Goal: Information Seeking & Learning: Check status

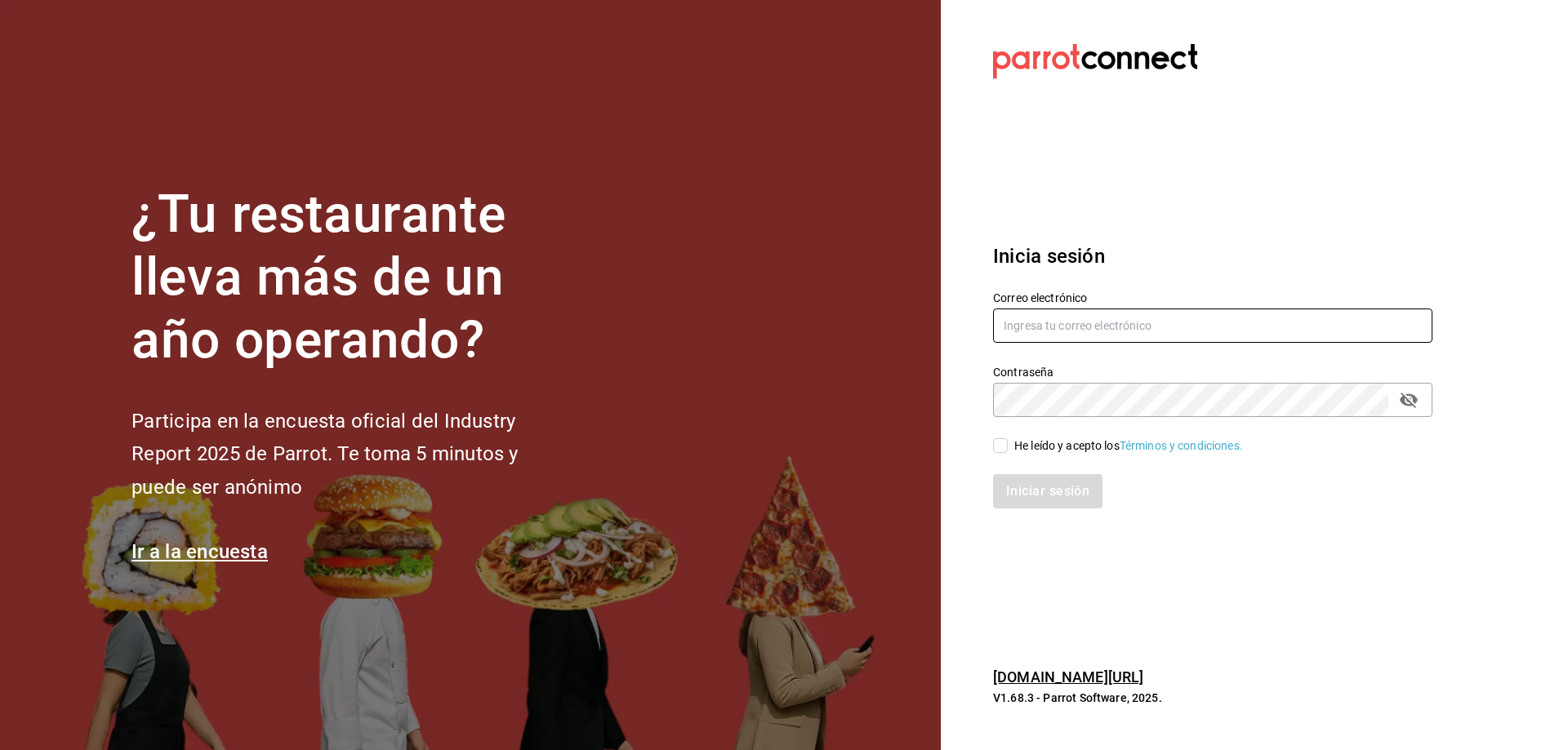
type input "cafecacao@tec.com"
click at [1157, 308] on div "Correo electrónico cafecacao@tec.com" at bounding box center [1212, 318] width 439 height 55
click at [1051, 441] on div "He leído y acepto los Términos y condiciones." at bounding box center [1128, 445] width 229 height 17
click at [1008, 441] on input "He leído y acepto los Términos y condiciones." at bounding box center [1000, 445] width 15 height 15
checkbox input "true"
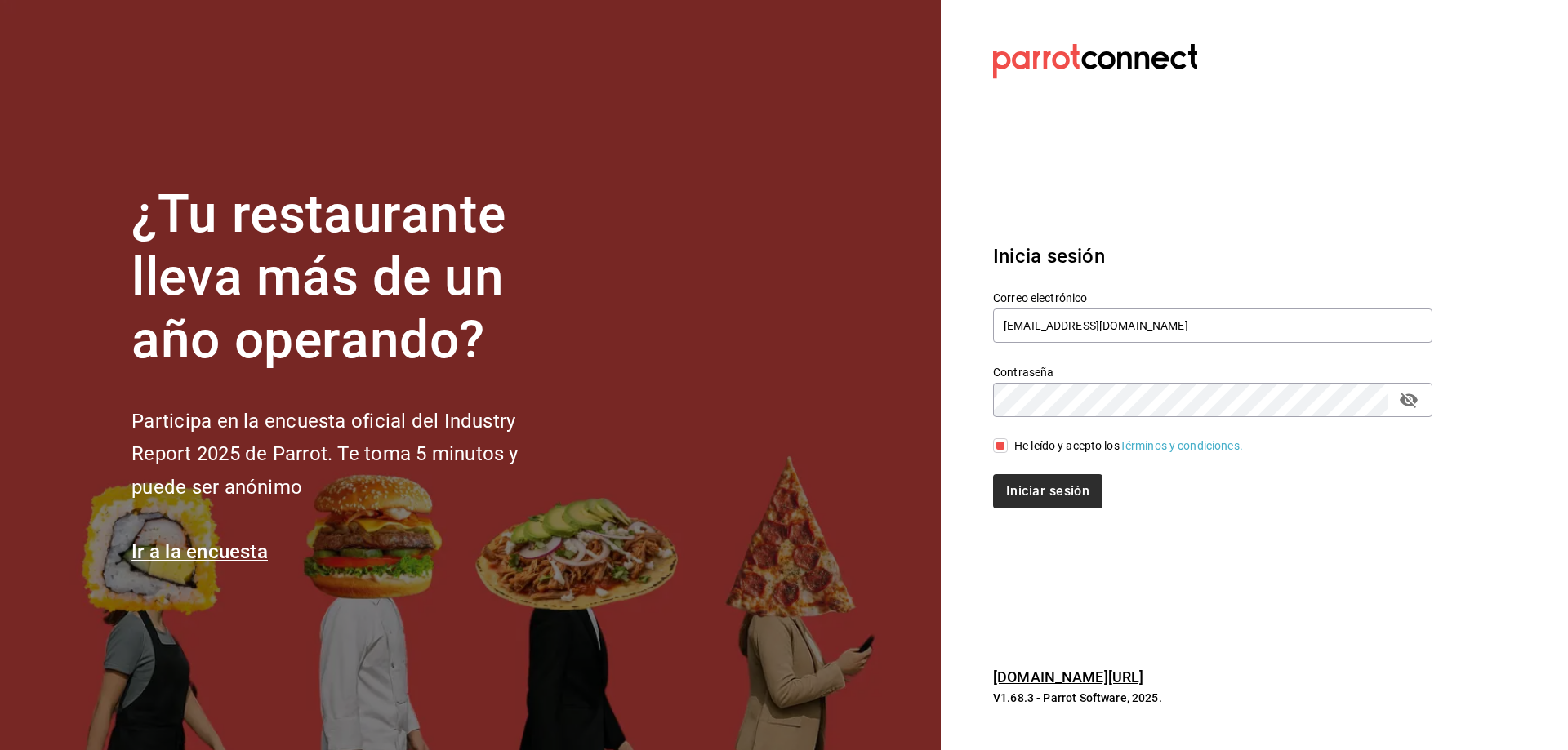
drag, startPoint x: 1036, startPoint y: 509, endPoint x: 1036, endPoint y: 496, distance: 13.0
click at [1036, 500] on div "Inicia sesión Correo electrónico cafecacao@tec.com Contraseña Contraseña He leí…" at bounding box center [1212, 375] width 439 height 306
click at [1040, 484] on button "Iniciar sesión" at bounding box center [1049, 491] width 111 height 34
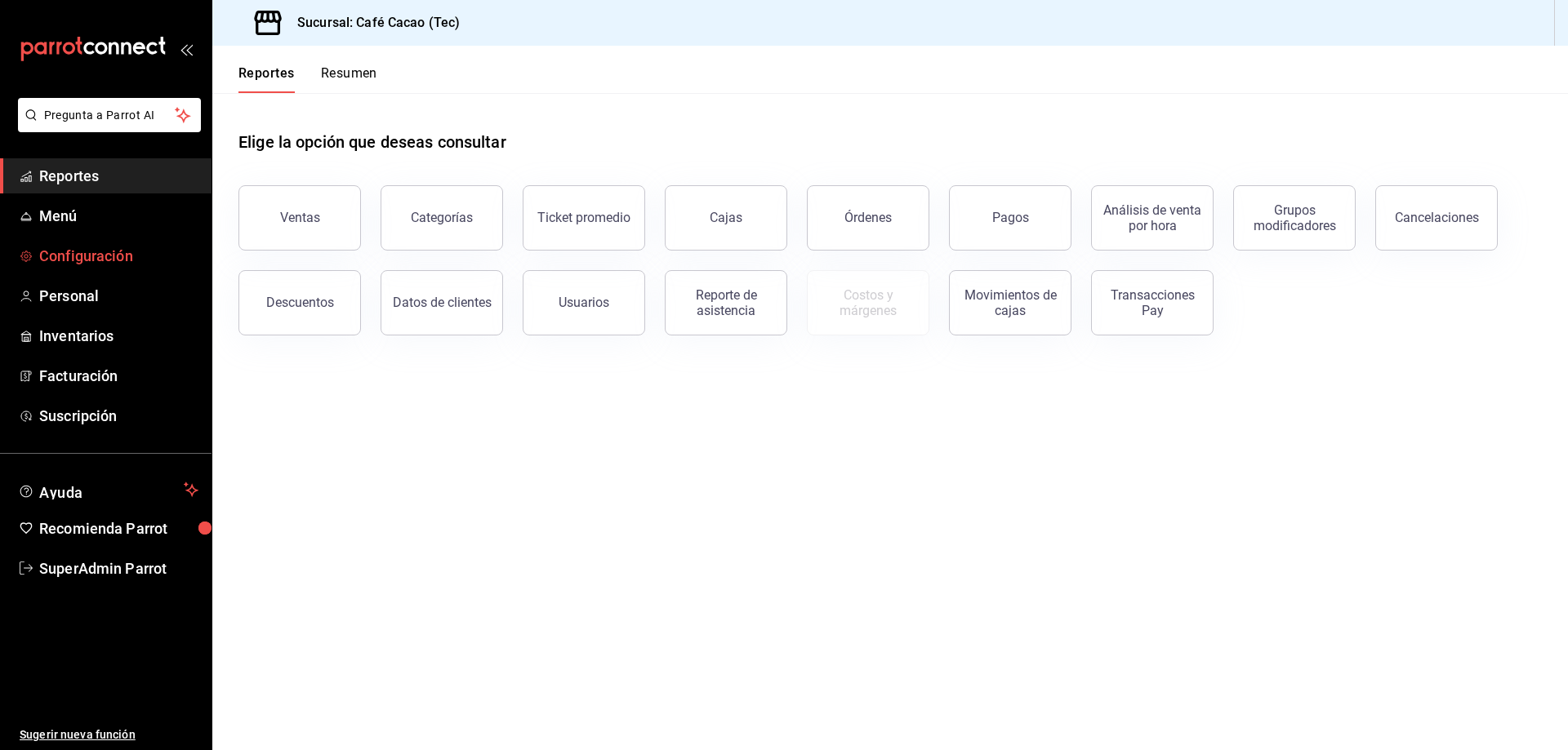
click at [116, 263] on span "Configuración" at bounding box center [119, 255] width 159 height 22
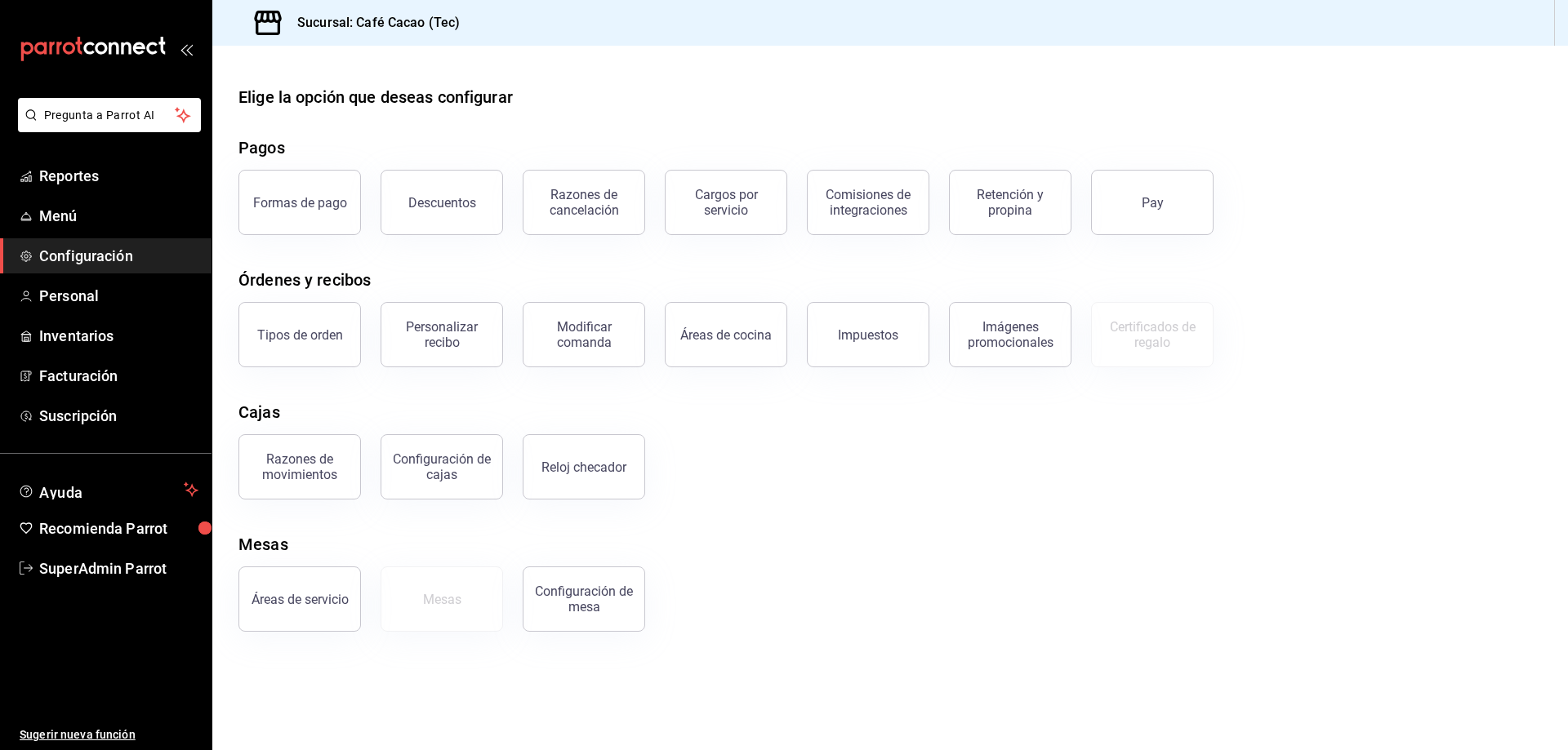
click at [1184, 219] on button "Pay" at bounding box center [1153, 202] width 123 height 66
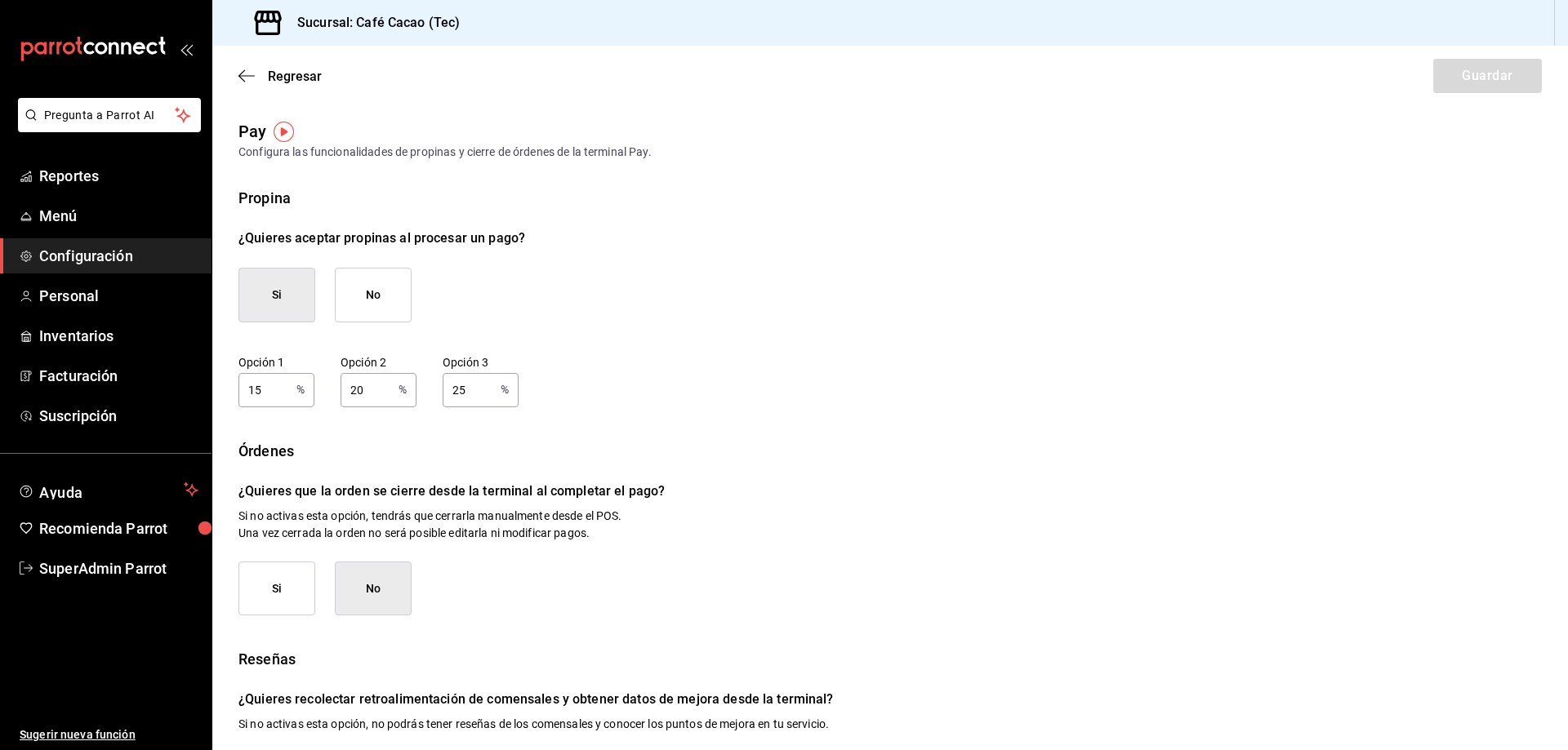
click at [125, 194] on ul "Reportes Menú Configuración Personal Inventarios Facturación Suscripción" at bounding box center [106, 296] width 211 height 275
click at [133, 163] on link "Reportes" at bounding box center [106, 175] width 211 height 35
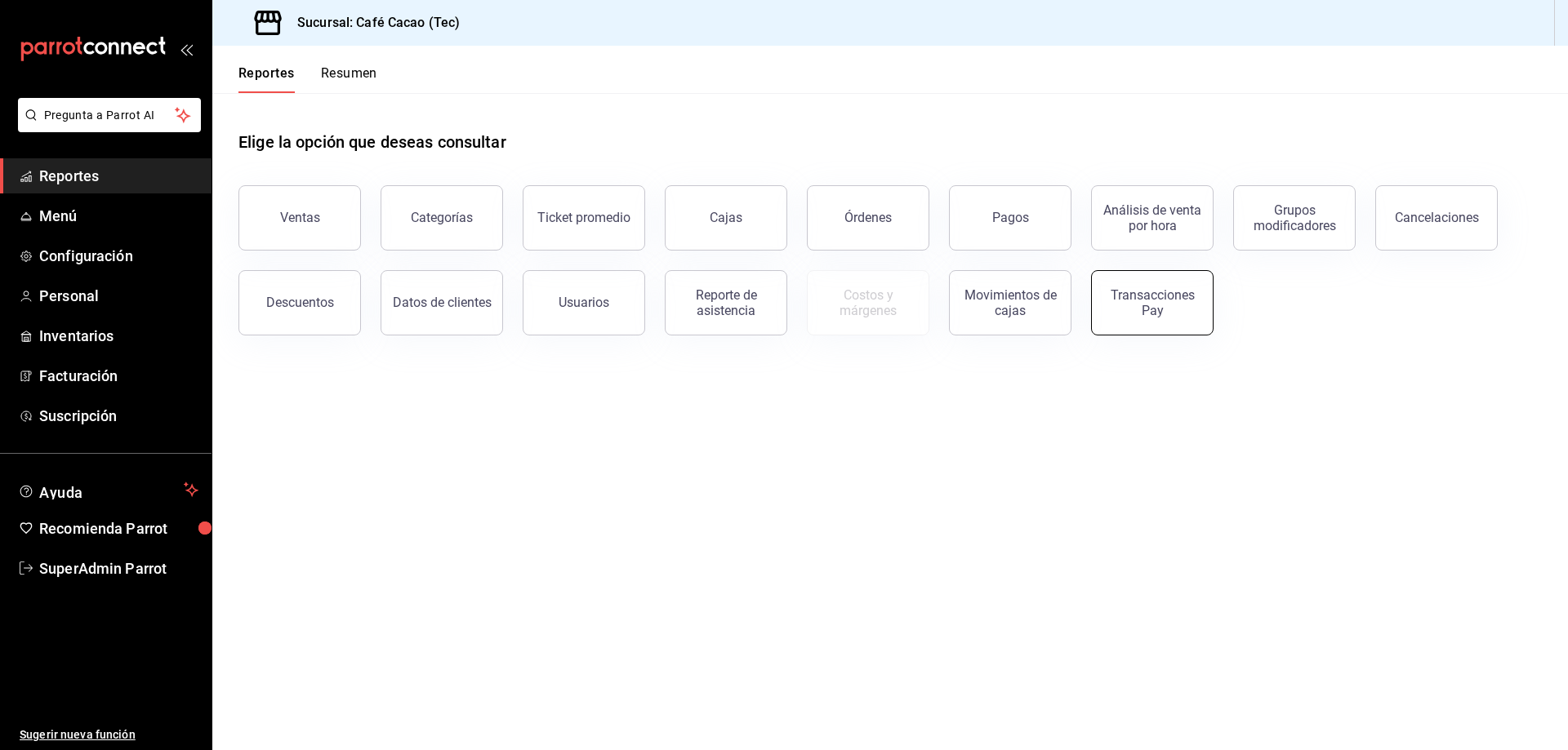
click at [1156, 306] on div "Transacciones Pay" at bounding box center [1153, 303] width 102 height 31
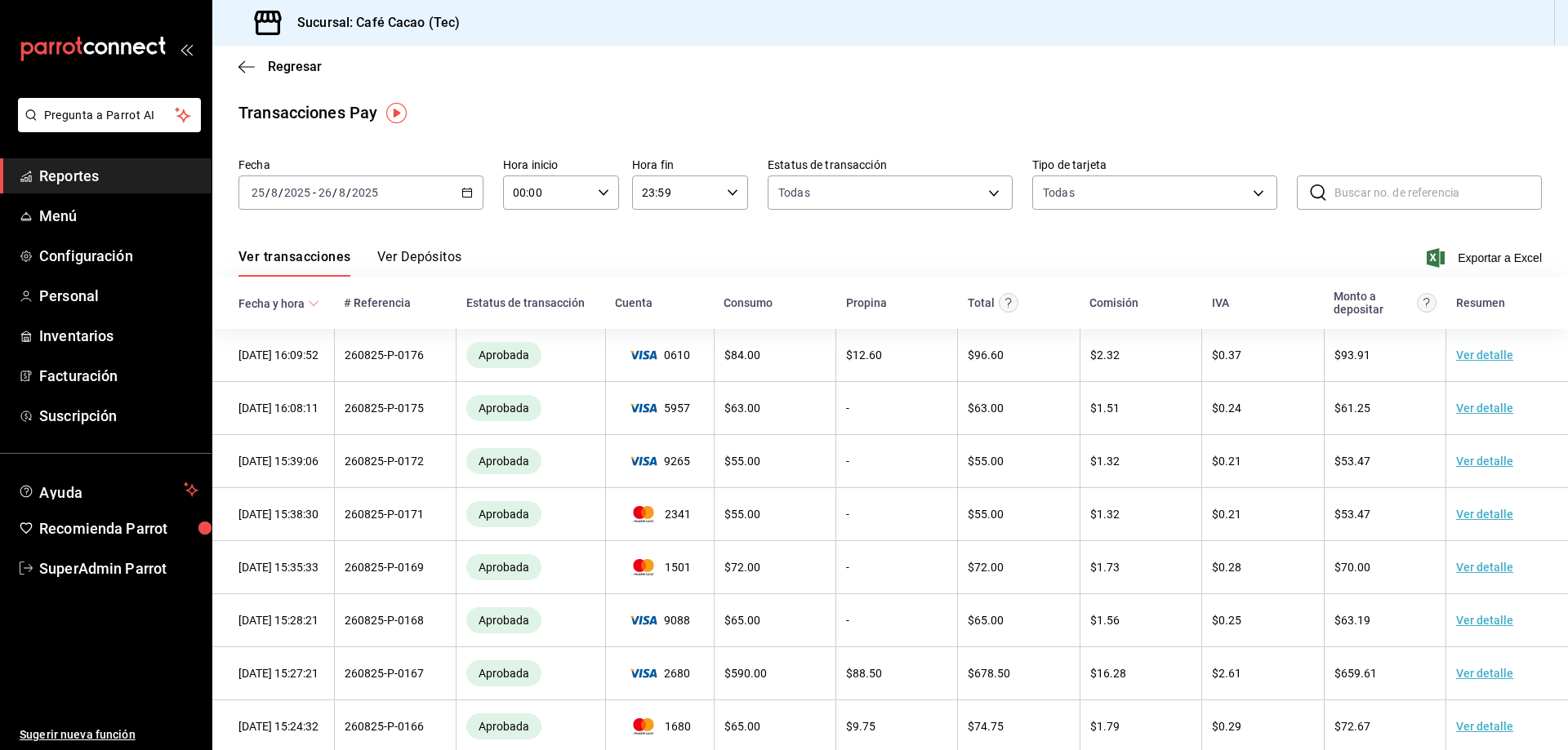
click at [128, 178] on span "Reportes" at bounding box center [119, 175] width 159 height 22
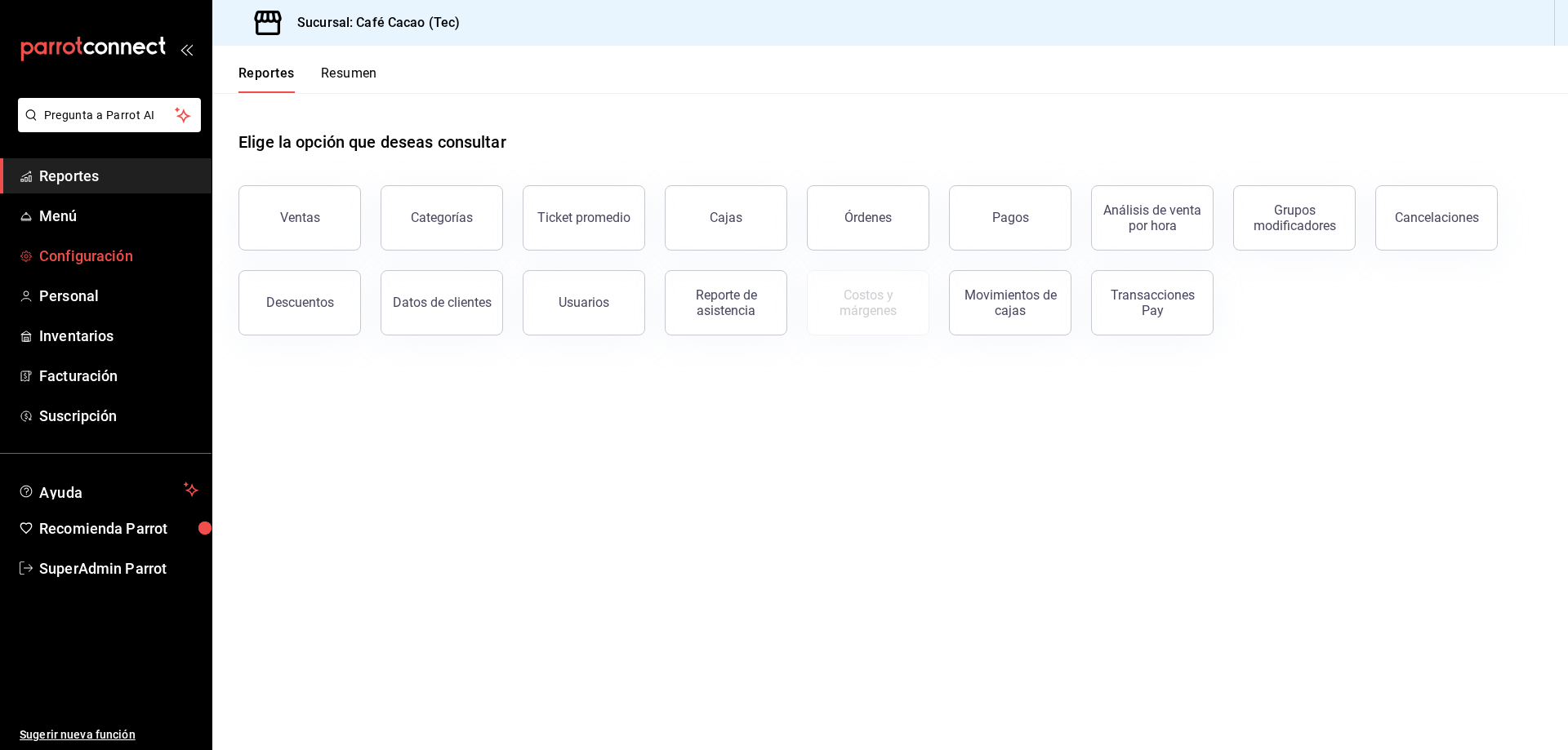
click at [133, 239] on link "Configuración" at bounding box center [106, 255] width 211 height 35
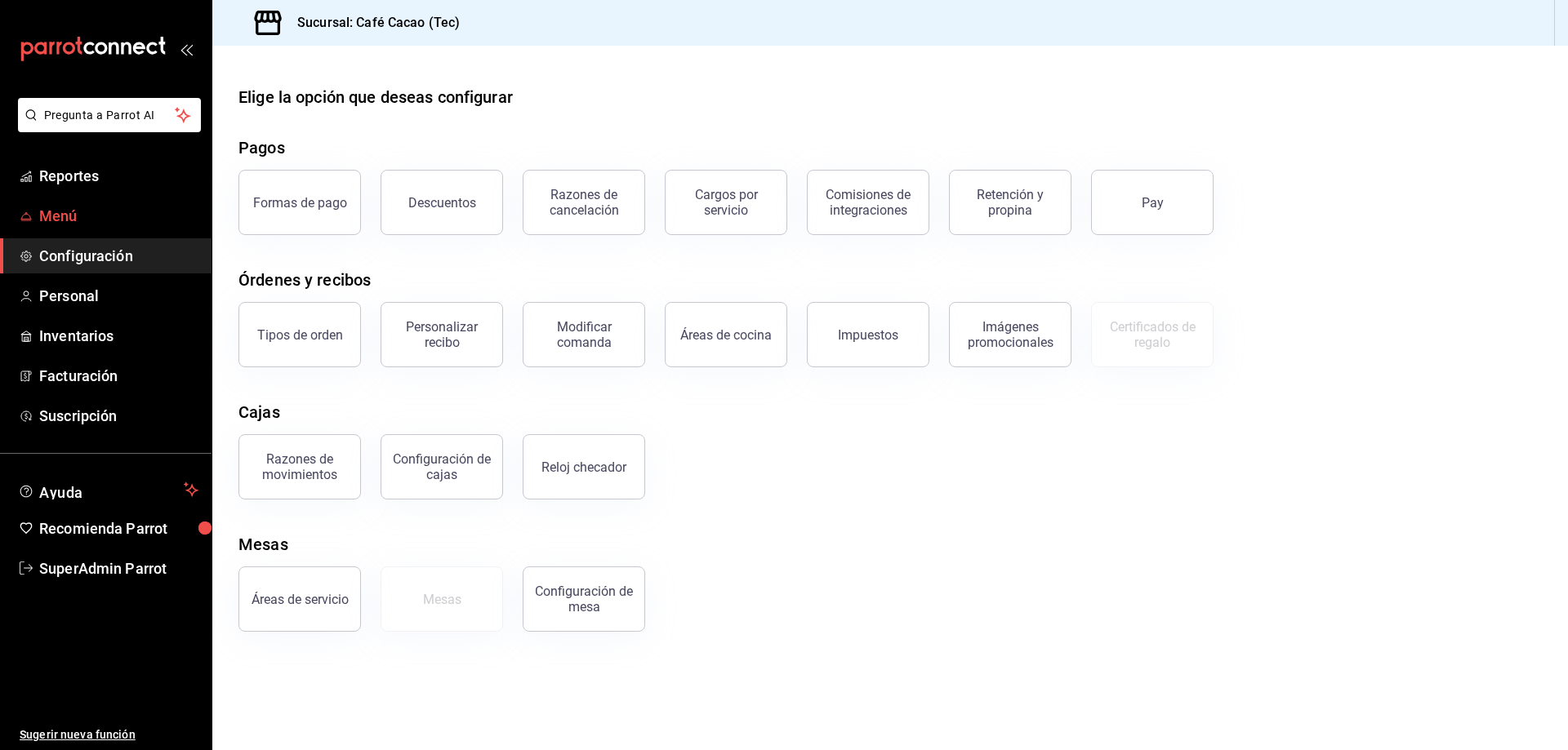
click at [134, 220] on span "Menú" at bounding box center [119, 215] width 159 height 22
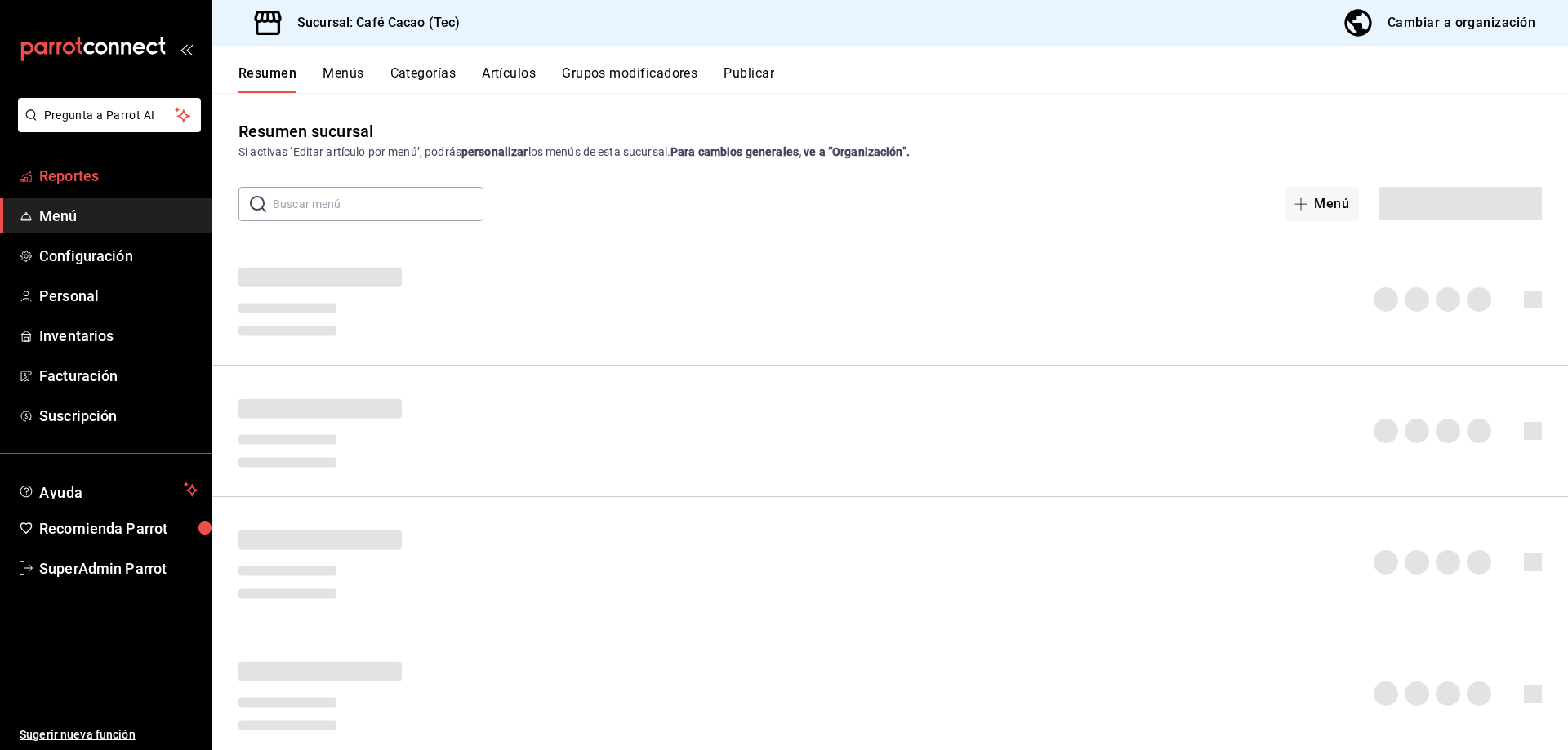
click at [137, 183] on span "Reportes" at bounding box center [119, 175] width 159 height 22
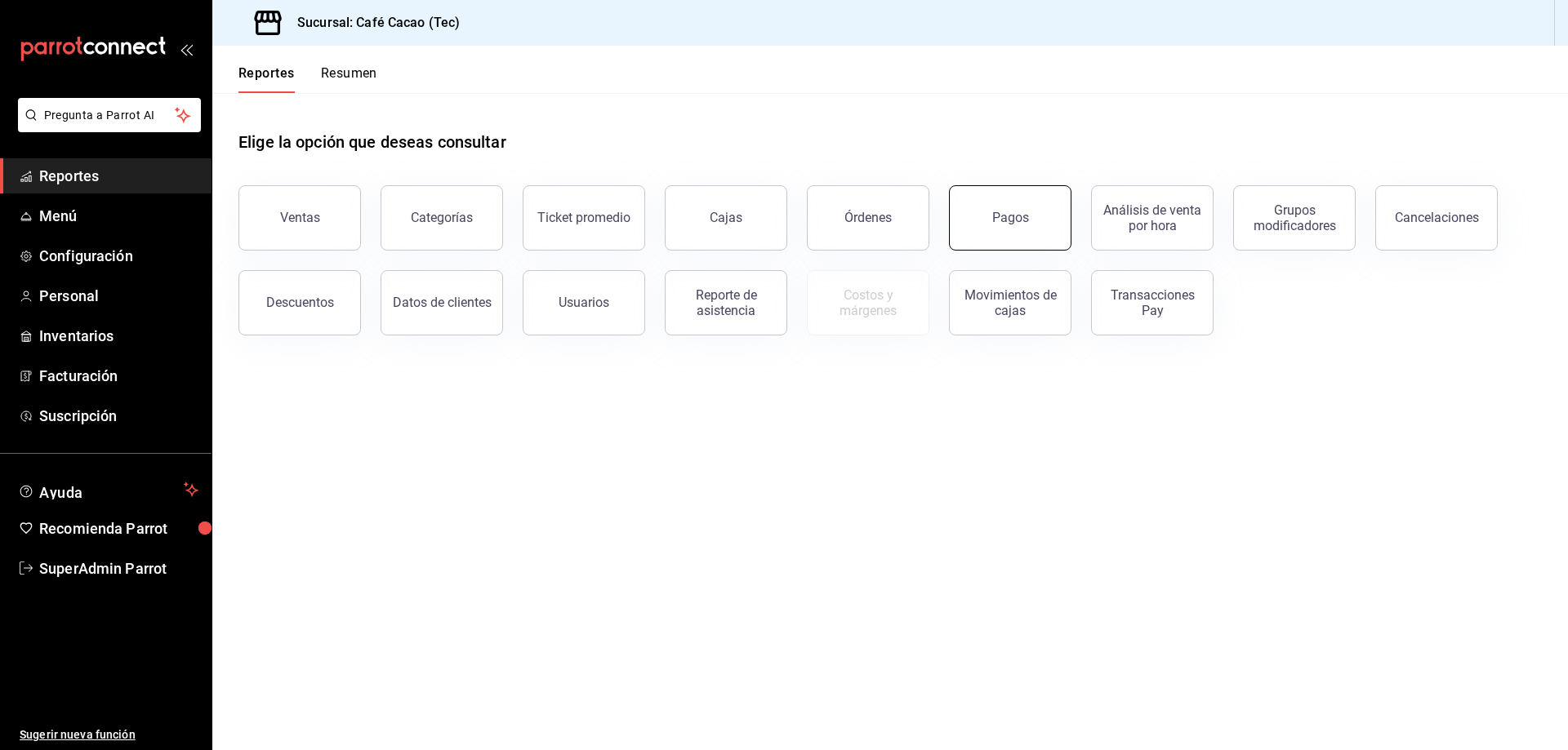
click at [1040, 227] on button "Pagos" at bounding box center [1010, 218] width 123 height 66
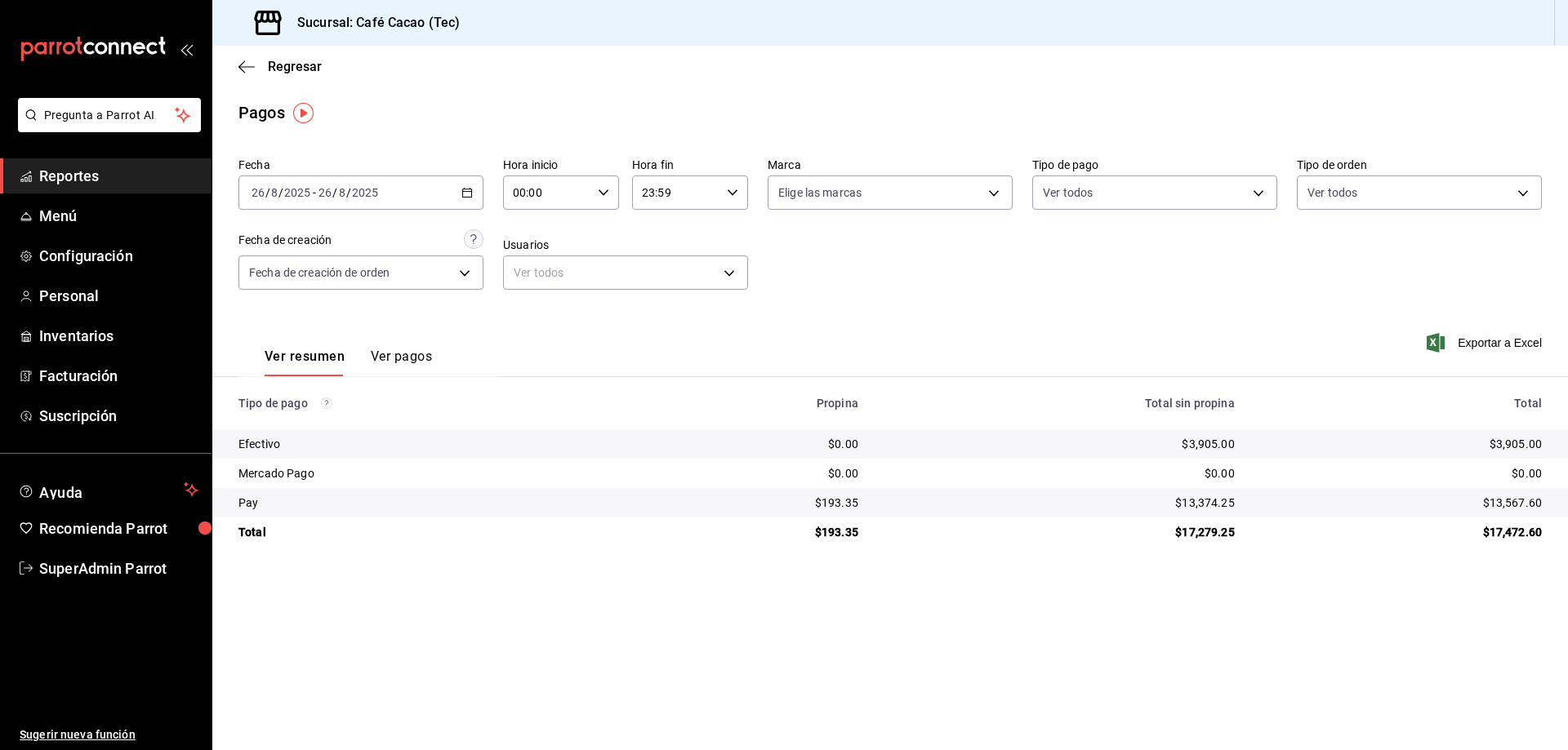
click at [470, 193] on icon "button" at bounding box center [467, 192] width 11 height 11
click at [318, 353] on span "Mes actual" at bounding box center [315, 352] width 127 height 17
click at [850, 529] on div "$6,792.15" at bounding box center [753, 532] width 220 height 16
copy div "6,792.15"
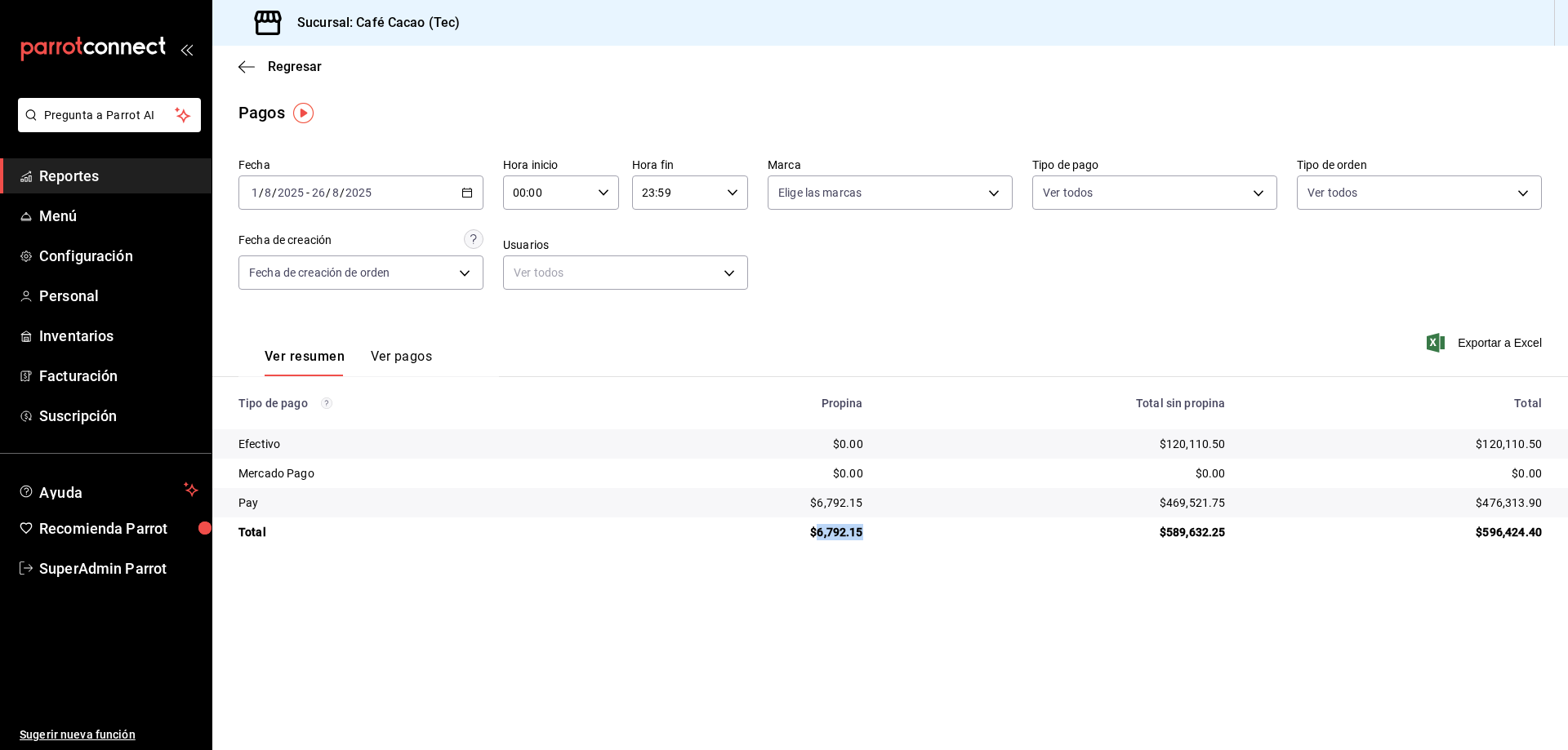
copy div "6,792.15"
